Goal: Task Accomplishment & Management: Use online tool/utility

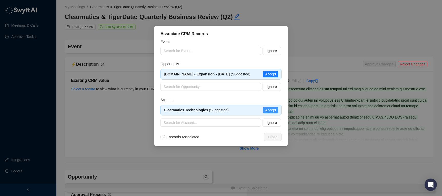
click at [275, 113] on span "Accept" at bounding box center [270, 110] width 11 height 6
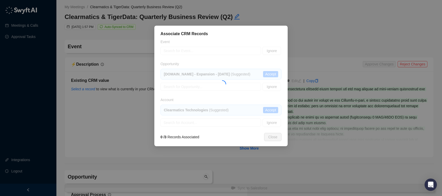
type textarea "**********"
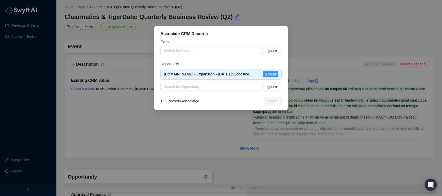
click at [270, 77] on span "Accept" at bounding box center [270, 74] width 11 height 6
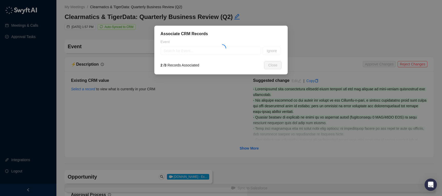
type input "**********"
click at [213, 46] on div "Event" at bounding box center [221, 43] width 121 height 8
click at [219, 49] on input "search" at bounding box center [209, 51] width 91 height 8
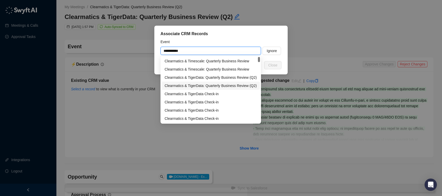
click at [214, 83] on div "Clearmatics & TigerData: Quarterly Business Review (Q2)" at bounding box center [211, 86] width 92 height 6
type input "**********"
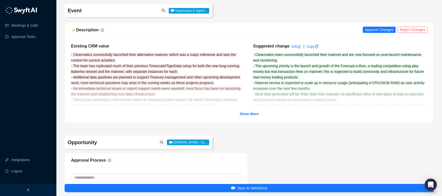
scroll to position [38, 0]
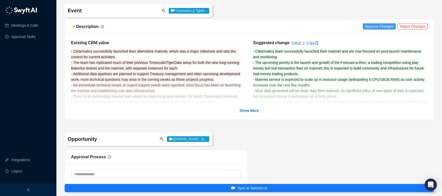
click at [384, 27] on span "Approve Changes" at bounding box center [379, 27] width 29 height 6
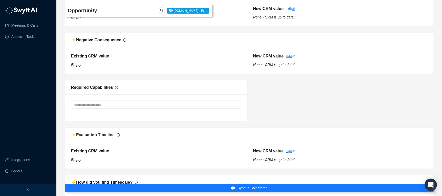
scroll to position [662, 0]
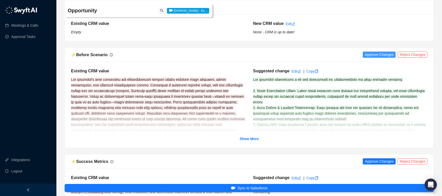
click at [385, 54] on span "Approve Changes" at bounding box center [379, 55] width 29 height 6
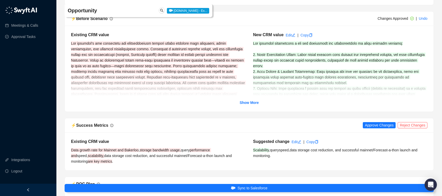
scroll to position [710, 0]
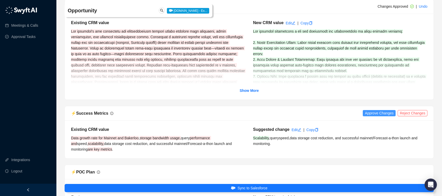
click at [384, 113] on span "Approve Changes" at bounding box center [379, 113] width 29 height 6
click at [249, 89] on strong "Show More" at bounding box center [249, 91] width 19 height 4
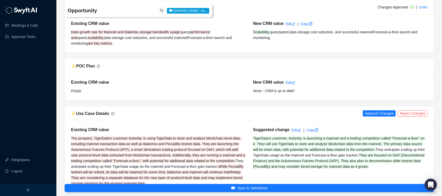
scroll to position [893, 0]
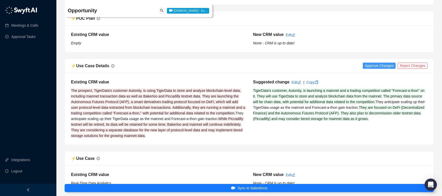
click at [373, 67] on span "Approve Changes" at bounding box center [379, 66] width 29 height 6
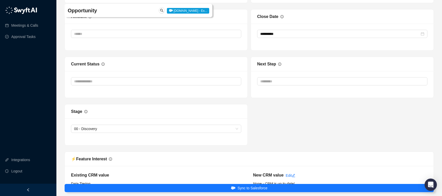
scroll to position [1355, 0]
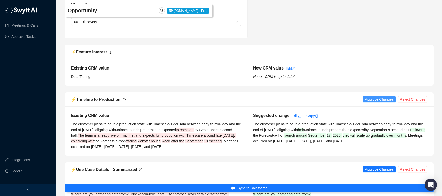
click at [380, 98] on span "Approve Changes" at bounding box center [379, 99] width 29 height 6
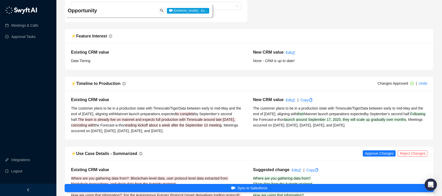
scroll to position [1458, 0]
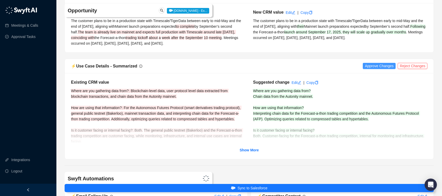
click at [374, 69] on span "Approve Changes" at bounding box center [379, 66] width 29 height 6
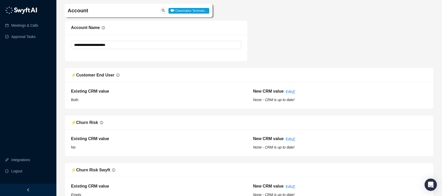
scroll to position [2052, 0]
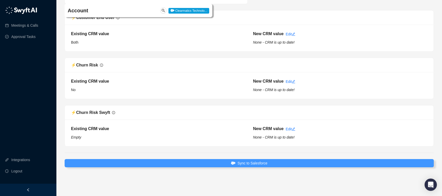
click at [292, 161] on button "Sync to Salesforce" at bounding box center [250, 163] width 370 height 8
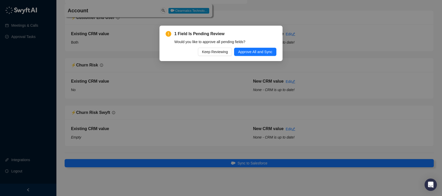
click at [250, 46] on div "1 Field Is Pending Review Would you like to approve all pending fields? Keep Re…" at bounding box center [221, 43] width 111 height 25
click at [256, 57] on div "1 Field Is Pending Review Would you like to approve all pending fields? Keep Re…" at bounding box center [221, 43] width 123 height 35
click at [258, 50] on span "Approve All and Sync" at bounding box center [255, 52] width 34 height 6
